Goal: Check status: Check status

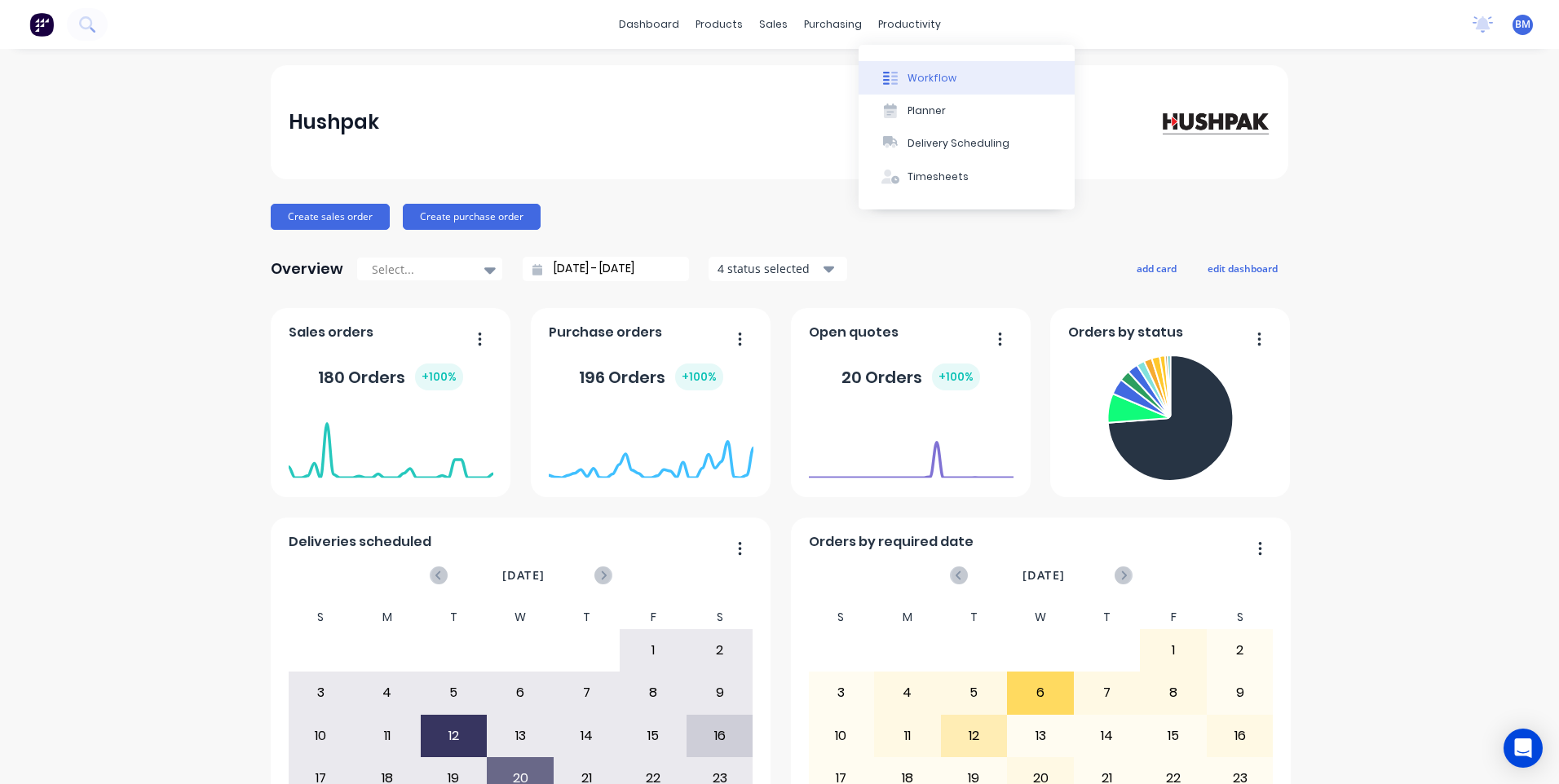
click at [932, 84] on div "Workflow" at bounding box center [932, 78] width 49 height 15
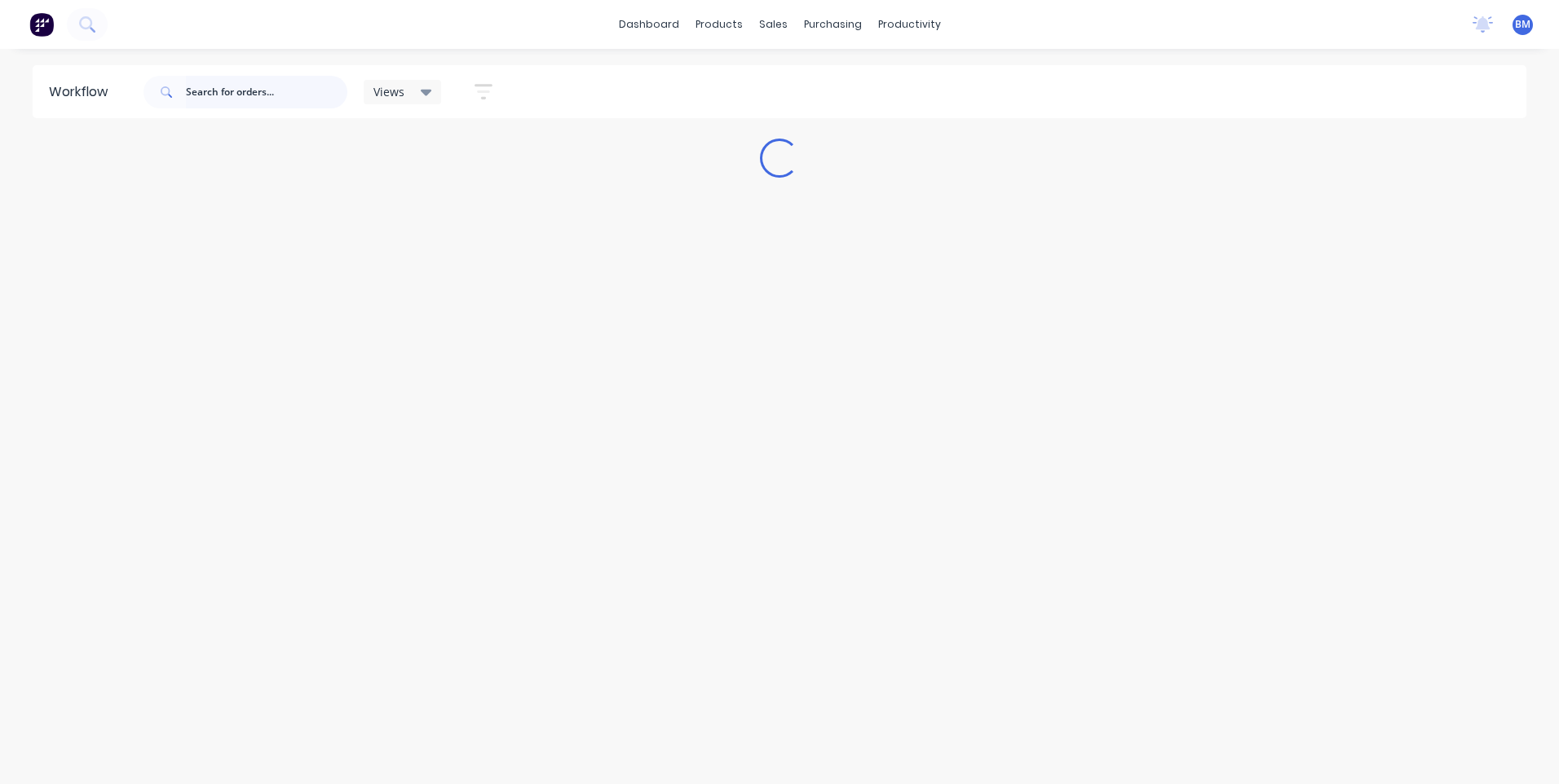
click at [228, 94] on input "text" at bounding box center [266, 92] width 161 height 33
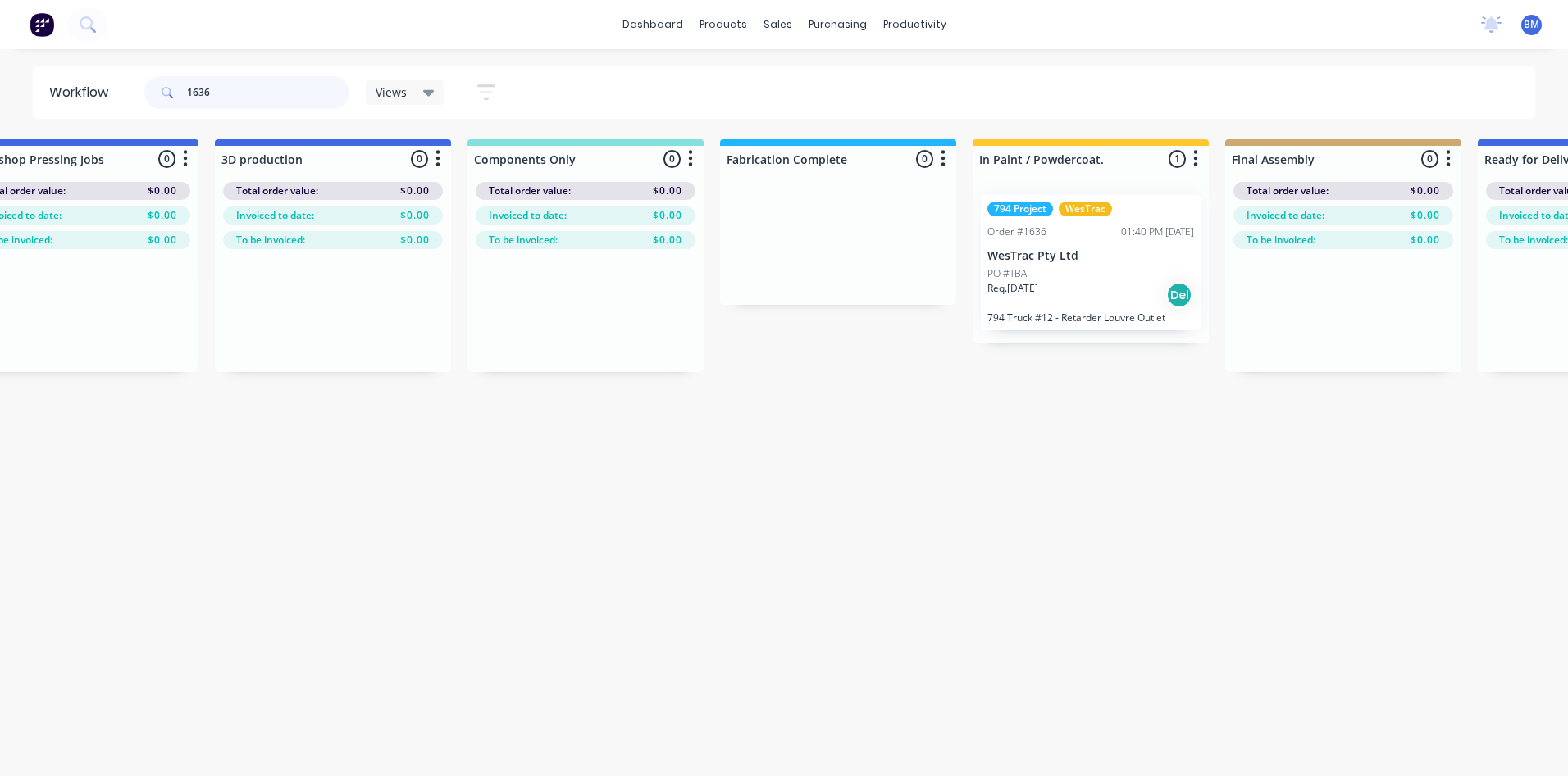
scroll to position [0, 1593]
type input "1636"
click at [1032, 277] on div "PO #TBA" at bounding box center [1085, 274] width 207 height 15
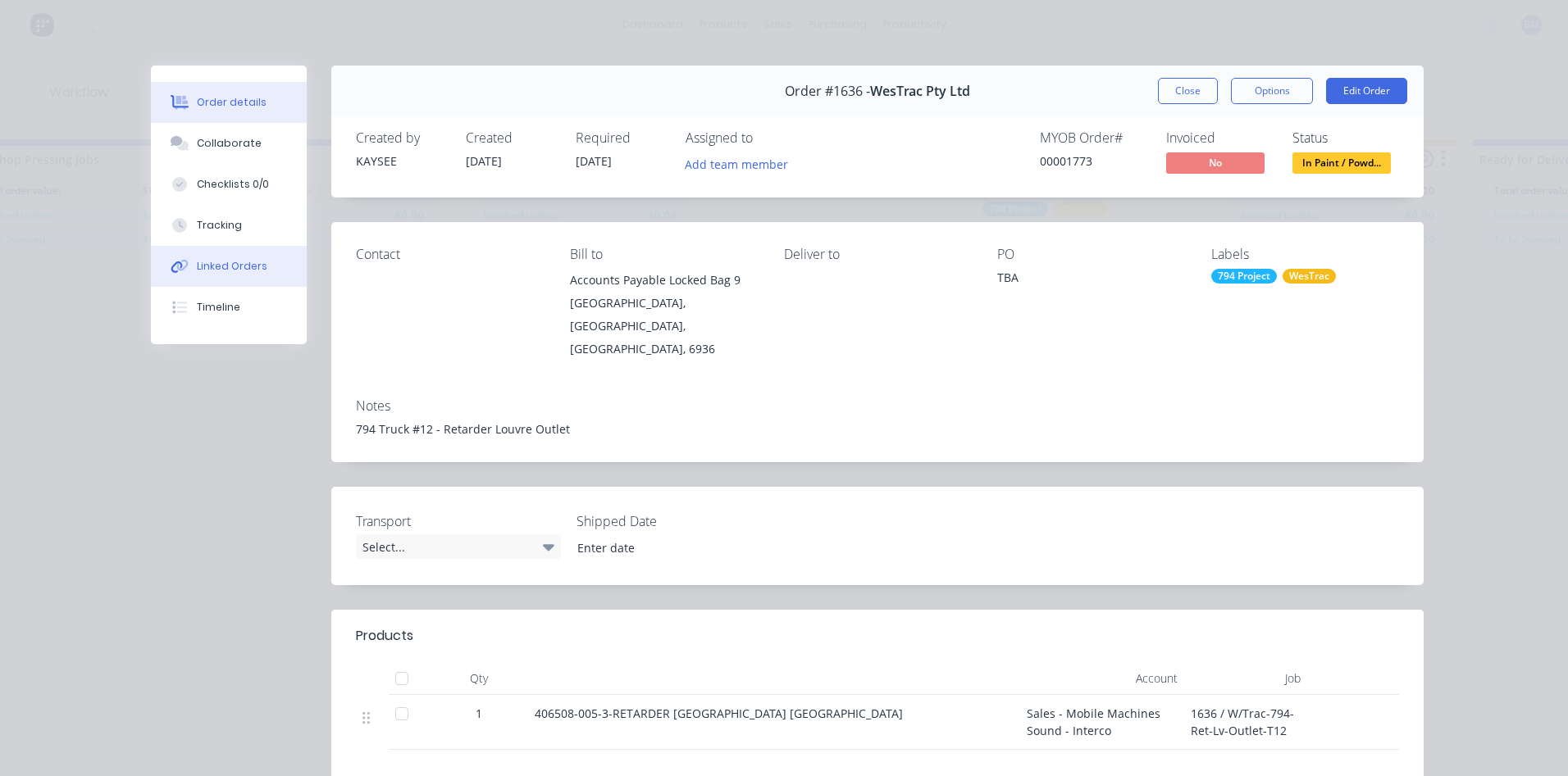
click at [192, 278] on button "Linked Orders" at bounding box center [229, 267] width 155 height 41
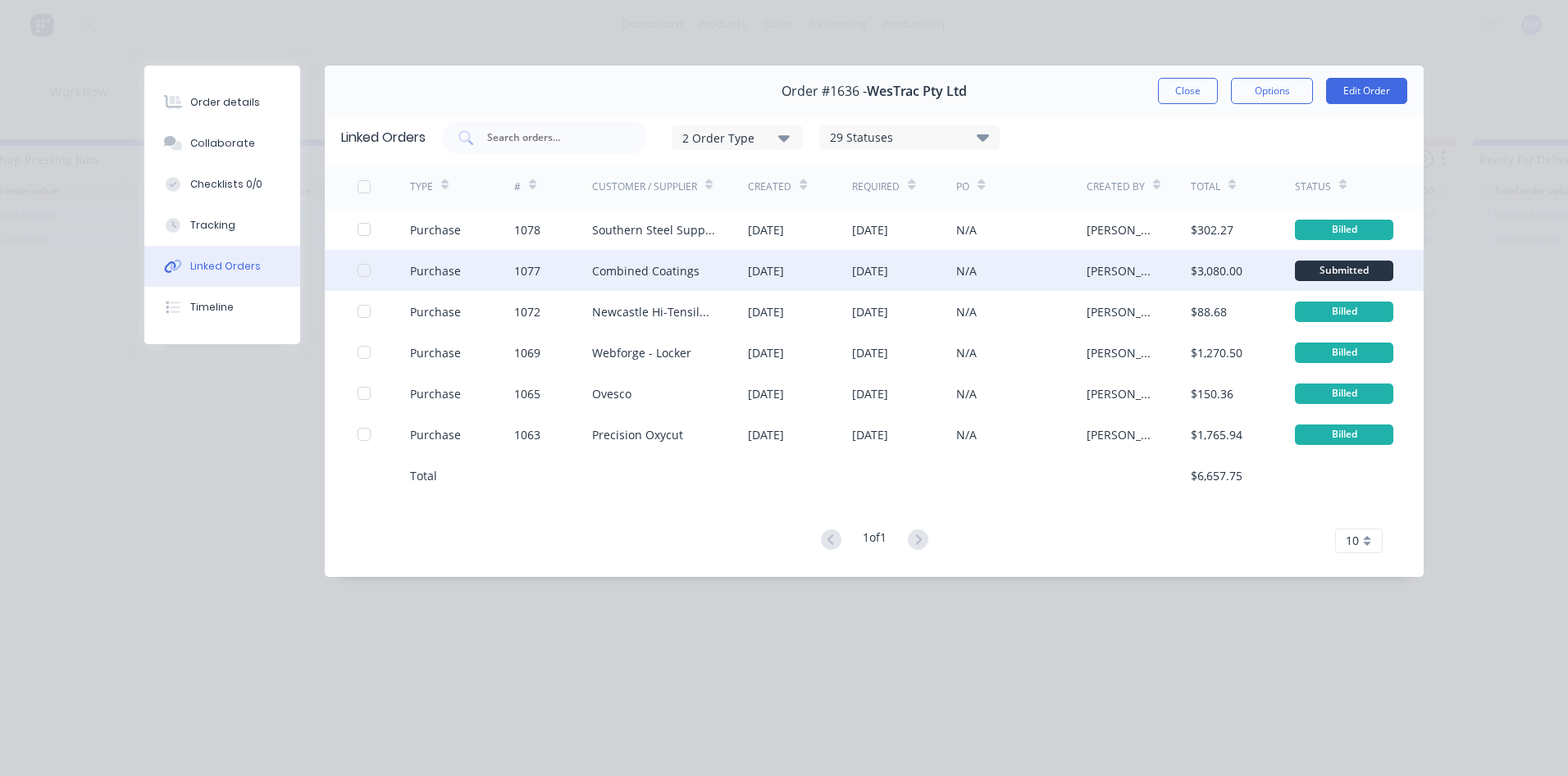
click at [527, 262] on div "1077" at bounding box center [527, 270] width 26 height 17
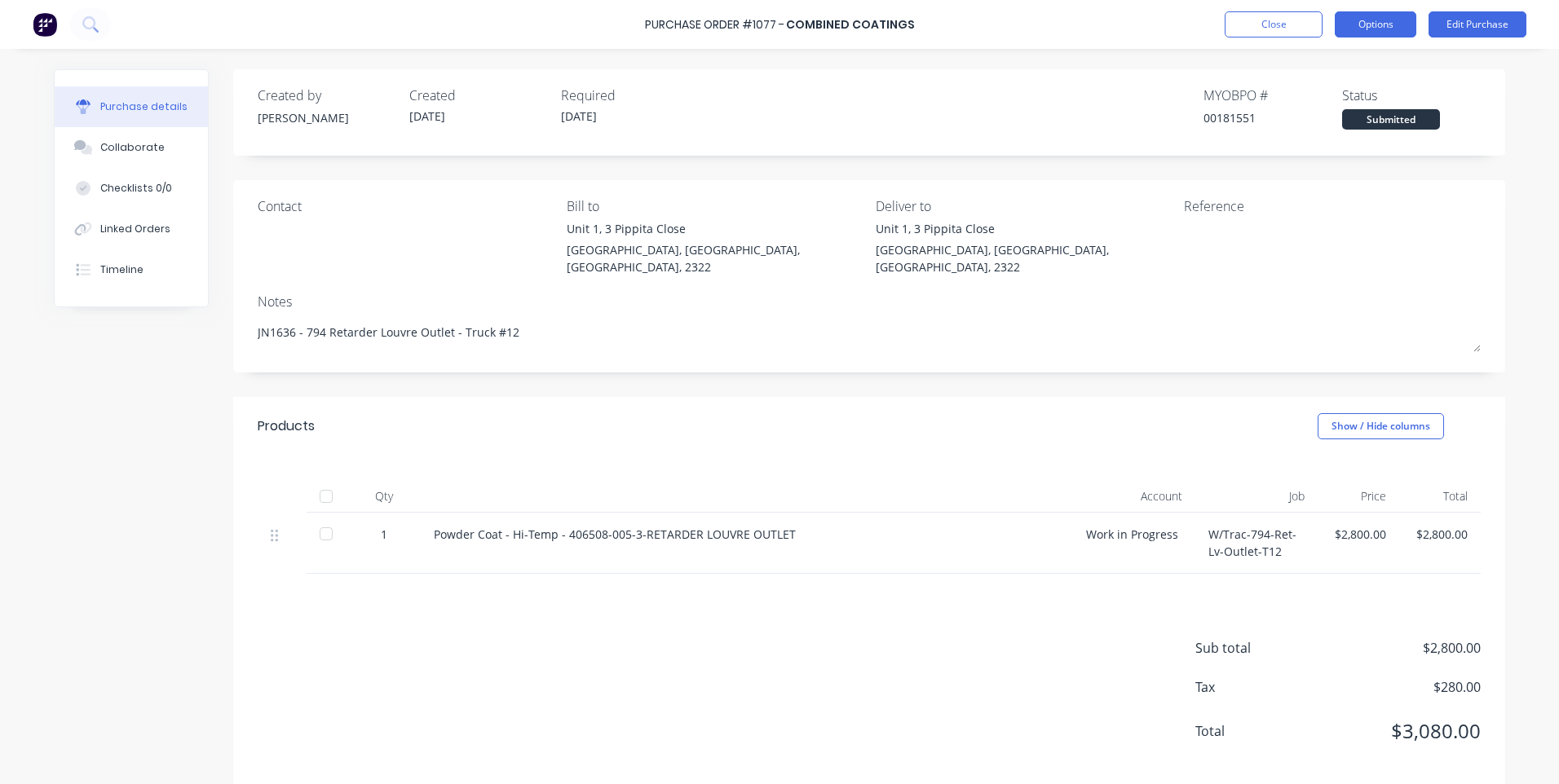
click at [1366, 27] on button "Options" at bounding box center [1375, 25] width 81 height 26
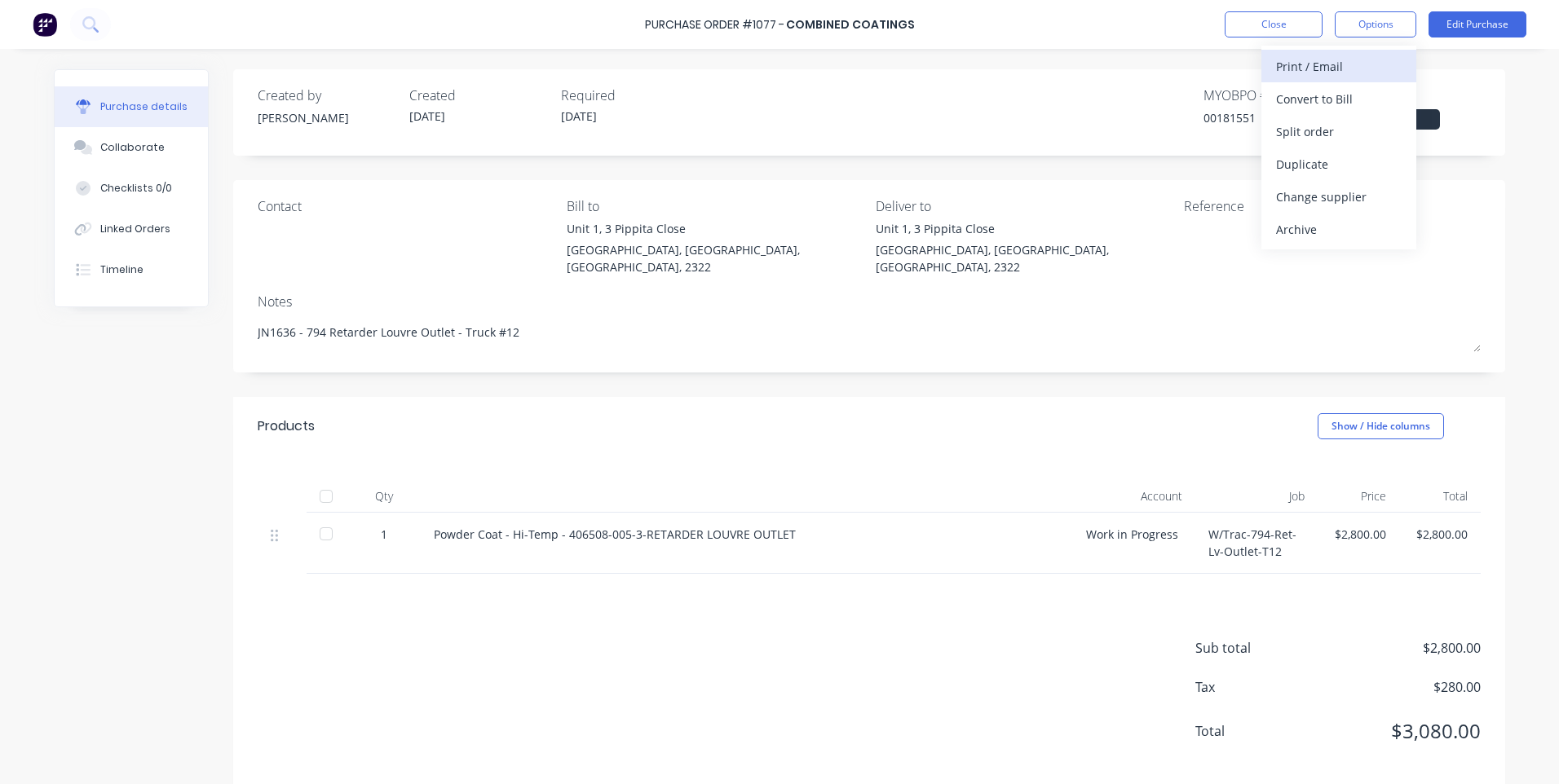
click at [1359, 67] on div "Print / Email" at bounding box center [1338, 66] width 126 height 24
click at [1321, 120] on div "Without pricing" at bounding box center [1338, 131] width 126 height 24
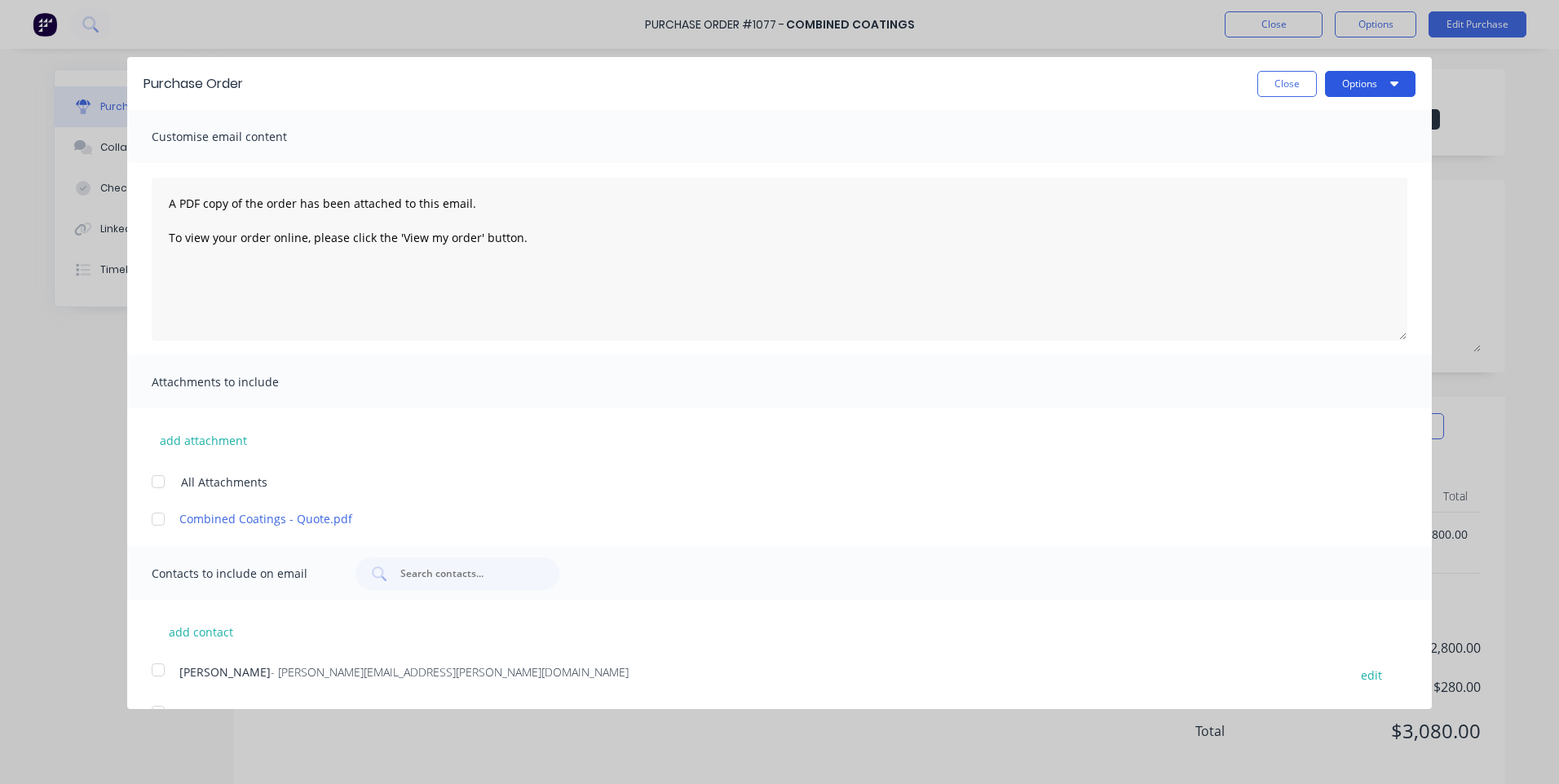
click at [1325, 88] on button "Options" at bounding box center [1370, 84] width 90 height 26
click at [1317, 125] on div "Print" at bounding box center [1337, 125] width 126 height 24
click at [1109, 100] on div "Purchase Order Close Options" at bounding box center [779, 83] width 1304 height 53
click at [1274, 89] on button "Close" at bounding box center [1287, 84] width 59 height 26
type textarea "x"
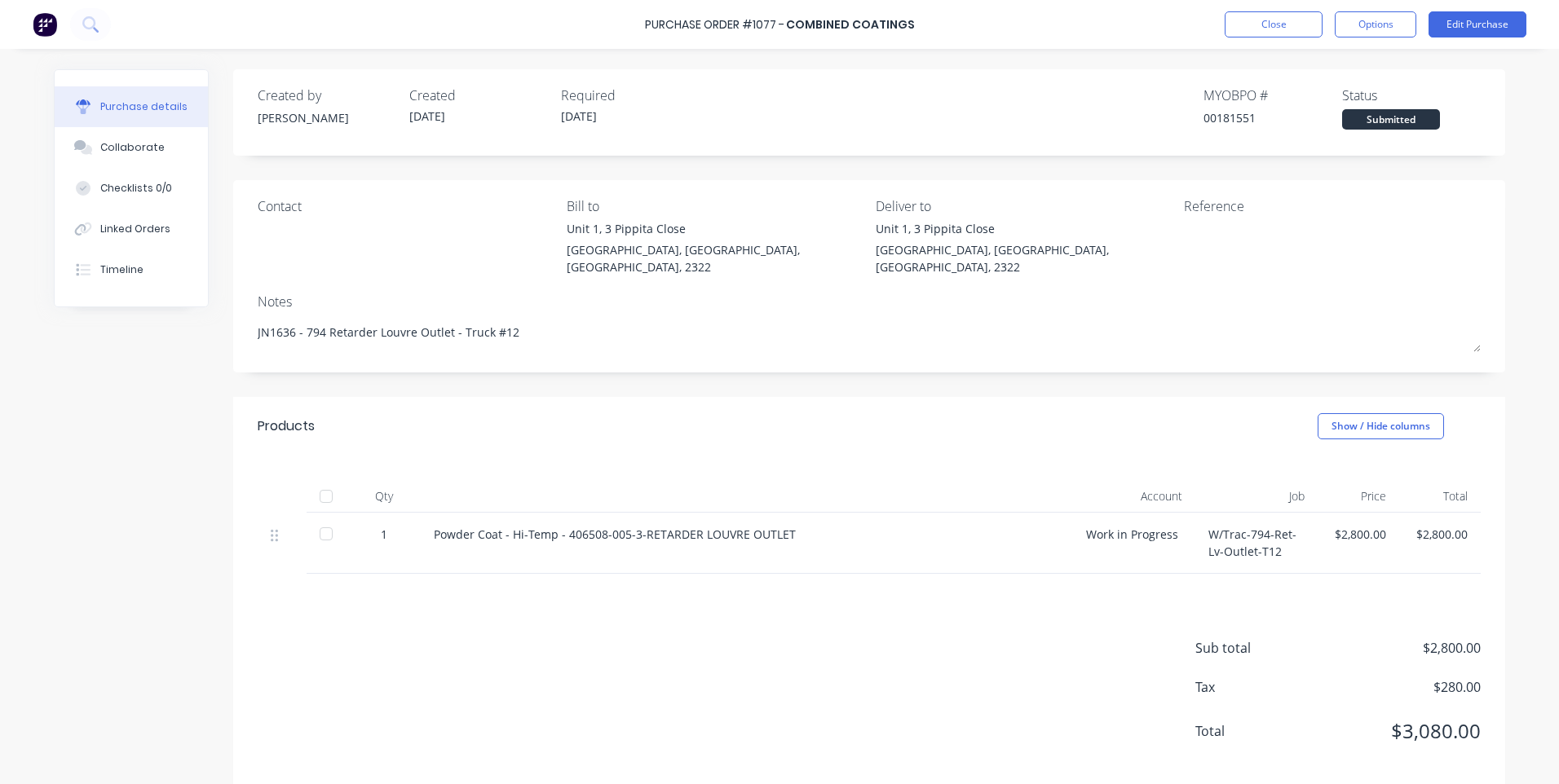
click at [891, 604] on div "Sub total $2,800.00 Tax $280.00 Total $3,080.00" at bounding box center [869, 681] width 1271 height 216
